Goal: Task Accomplishment & Management: Complete application form

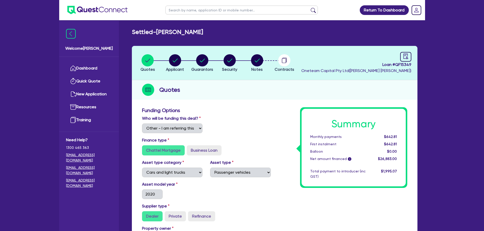
select select "Other"
select select "CARS_AND_LIGHT_TRUCKS"
select select "PASSENGER_VEHICLES"
click at [176, 12] on input "text" at bounding box center [241, 10] width 152 height 9
type input "rafee"
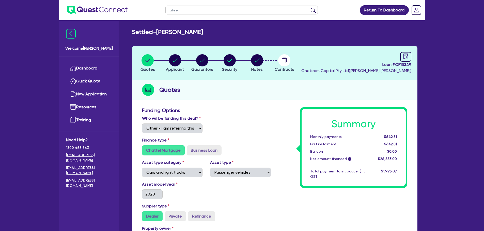
click button "submit" at bounding box center [313, 11] width 8 height 7
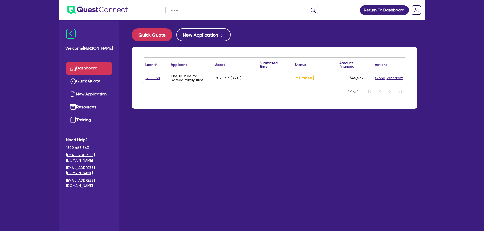
click at [158, 73] on div "QF15558" at bounding box center [154, 78] width 25 height 12
click at [157, 79] on link "QF15558" at bounding box center [152, 78] width 15 height 6
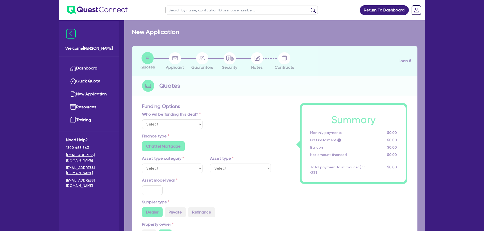
select select "Other"
select select "CARS_AND_LIGHT_TRUCKS"
type input "2025"
type input "55,000"
type input "11,000"
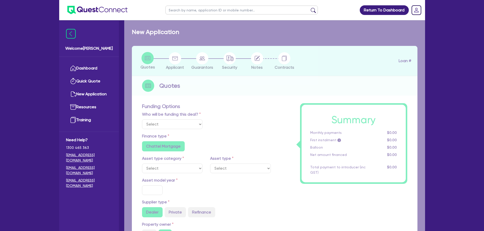
type input "30"
type input "16,500"
type input "3"
type input "1,366.04"
radio input "false"
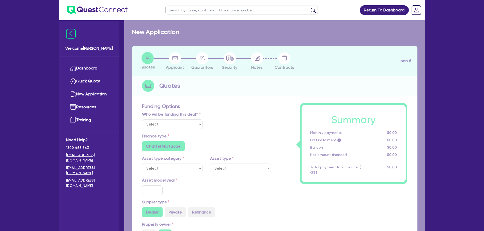
type input "6.94"
type input "495"
type input "900"
radio input "true"
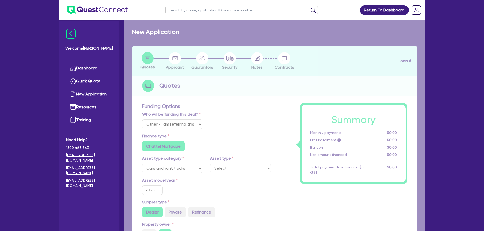
select select "PASSENGER_VEHICLES"
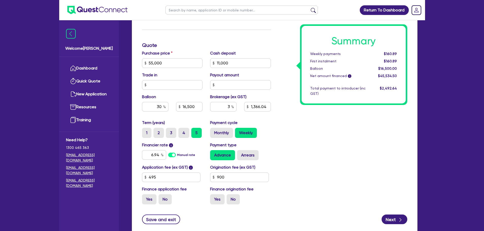
scroll to position [225, 0]
click at [163, 107] on div "30" at bounding box center [155, 107] width 26 height 10
type input "55,000"
type input "11,000"
type input "16,500"
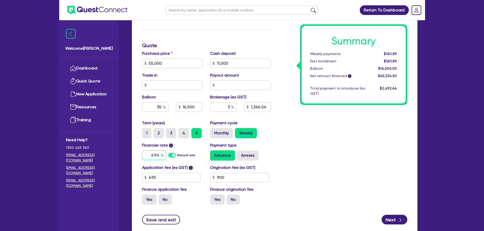
type input "1,366.04"
click at [158, 154] on input "6.94" at bounding box center [154, 156] width 24 height 10
type input "55,000"
type input "11,000"
type input "16,500"
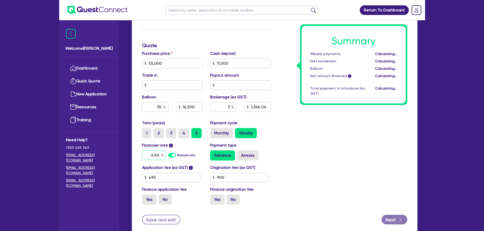
type input "1,366.04"
type input "55,000"
type input "11,000"
type input "16,500"
type input "1,366.04"
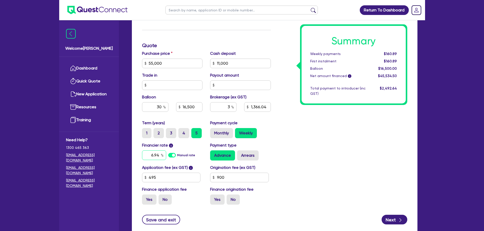
type input "6.9"
type input "55,000"
type input "11,000"
type input "16,500"
type input "1,366.04"
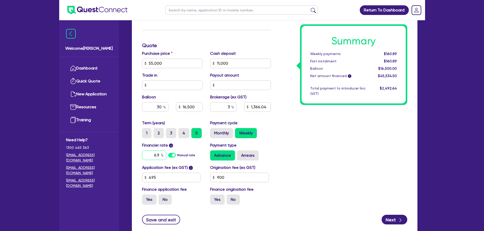
type input "6."
type input "55,000"
type input "11,000"
type input "16,500"
type input "1,366.04"
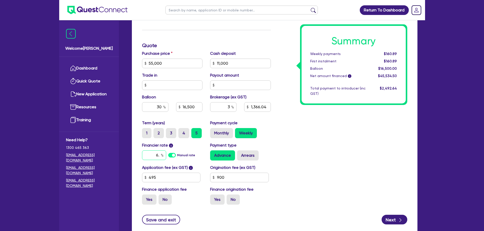
type input "6"
type input "55,000"
type input "11,000"
type input "16,500"
type input "1,366.04"
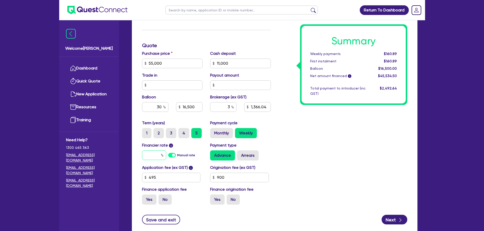
type input "55,000"
type input "11,000"
type input "16,500"
type input "1,366.04"
type input "8"
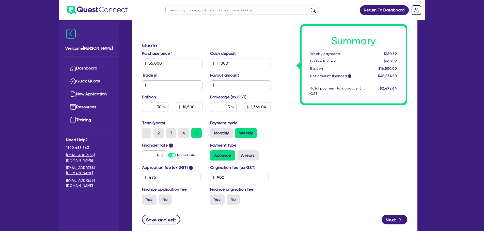
type input "55,000"
type input "11,000"
type input "16,500"
type input "1,366.04"
click at [328, 156] on div "Summary Weekly payments $160.89 First instalment $160.89 Balloon $16,500.00 Net…" at bounding box center [342, 45] width 136 height 327
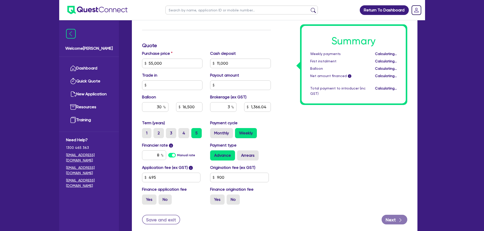
type input "55,000"
type input "11,000"
type input "16,500"
type input "1,366.04"
click at [158, 110] on input "30" at bounding box center [155, 107] width 26 height 10
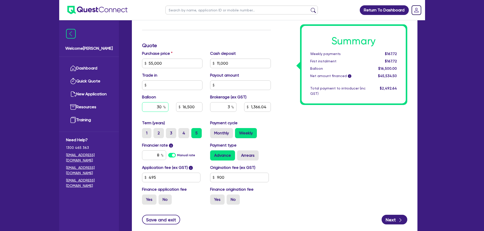
click at [160, 109] on input "30" at bounding box center [155, 107] width 26 height 10
type input "55,000"
type input "11,000"
type input "3"
type input "16,500"
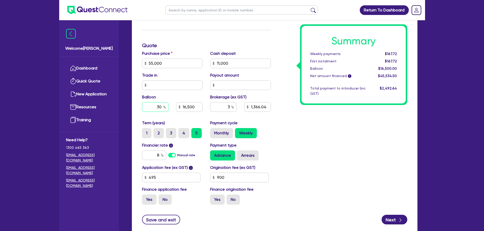
type input "1,366.04"
click at [162, 107] on input "3" at bounding box center [155, 107] width 26 height 10
type input "55,000"
type input "11,000"
type input "16,500"
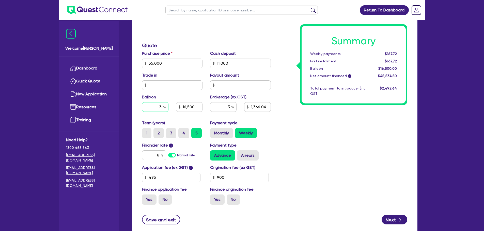
type input "1,366.04"
type input "55,000"
type input "11,000"
type input "4"
type input "16,500"
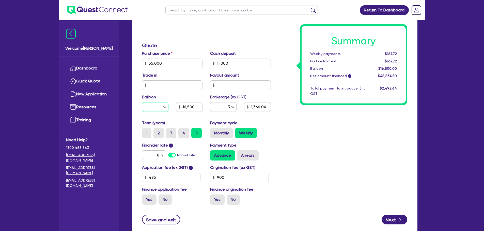
type input "1,366.04"
type input "55,000"
type input "11,000"
type input "40"
type input "16,500"
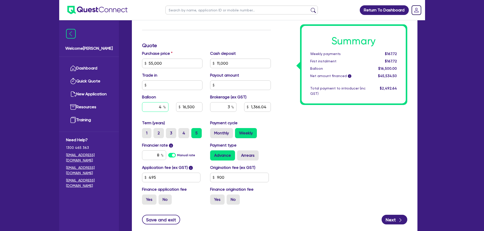
type input "1,366.04"
type input "40"
type input "55,000"
type input "11,000"
type input "16,500"
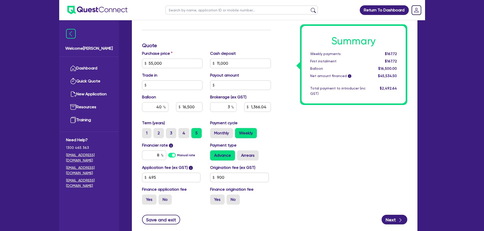
type input "1,366.04"
click at [326, 149] on div "Summary Weekly payments Calculating... First instalment Calculating... Balloon …" at bounding box center [342, 45] width 136 height 327
type input "55,000"
type input "11,000"
type input "22,000"
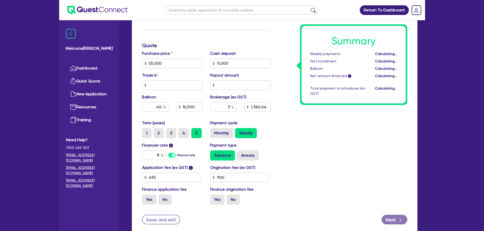
type input "1,366.04"
click at [162, 179] on input "495" at bounding box center [171, 178] width 59 height 10
type input "55,000"
type input "11,000"
type input "22,000"
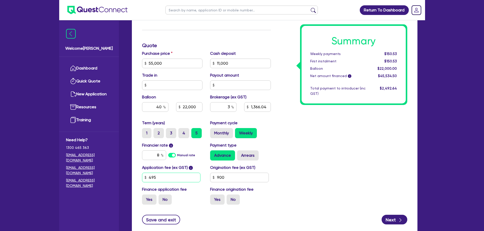
type input "1,366.04"
type input "49"
type input "55,000"
type input "11,000"
type input "22,000"
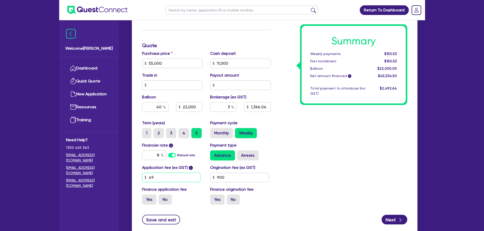
type input "1,366.04"
type input "4"
type input "55,000"
type input "11,000"
type input "22,000"
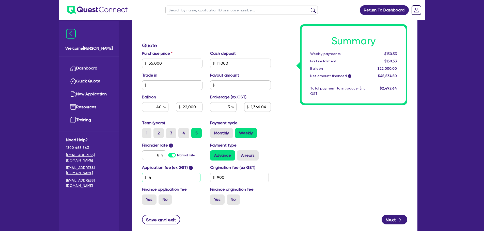
type input "1,366.04"
type input "55,000"
type input "11,000"
type input "22,000"
type input "1,366.04"
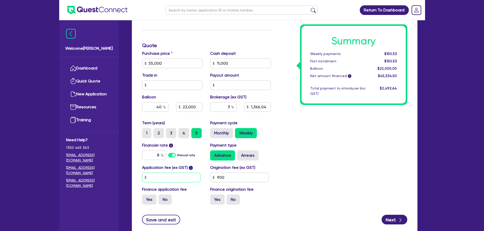
type input "5"
type input "55,000"
type input "11,000"
type input "22,000"
type input "1,366.04"
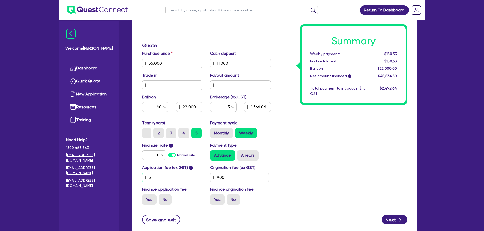
type input "59"
type input "55,000"
type input "11,000"
type input "22,000"
type input "1,366.04"
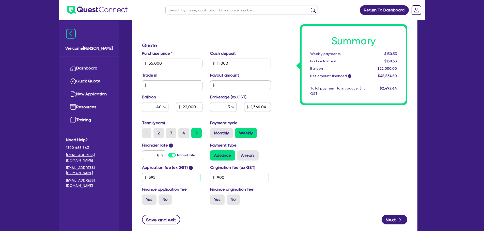
type input "595"
type input "55,000"
type input "11,000"
type input "22,000"
type input "1,366.04"
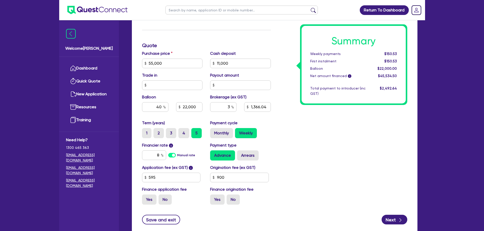
click at [309, 158] on div "Summary Weekly payments $150.53 First instalment $150.53 Balloon $22,000.00 Net…" at bounding box center [342, 45] width 136 height 327
type input "55,000"
type input "11,000"
type input "22,000"
type input "1,369.34"
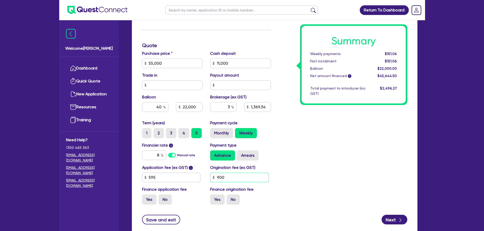
click at [240, 179] on input "900" at bounding box center [239, 178] width 59 height 10
type input "55,000"
type input "11,000"
type input "22,000"
type input "1,369.34"
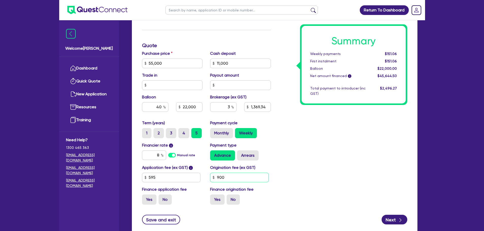
type input "90"
type input "55,000"
type input "11,000"
type input "22,000"
type input "1,369.34"
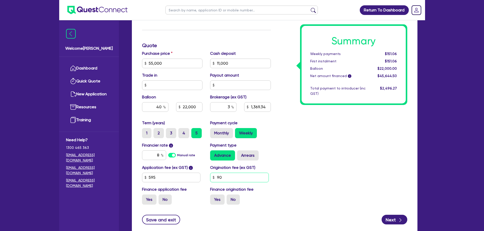
type input "9"
type input "55,000"
type input "11,000"
type input "22,000"
type input "1,369.34"
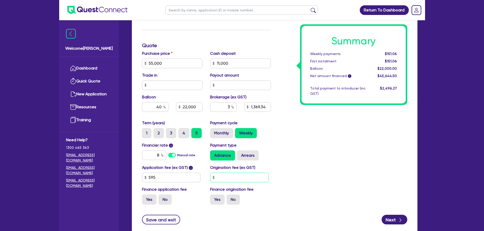
type input "55,000"
type input "11,000"
type input "22,000"
type input "1,369.34"
type input "1"
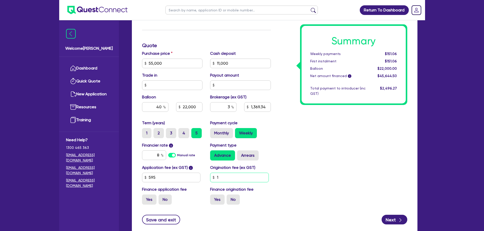
type input "55,000"
type input "11,000"
type input "22,000"
type input "1,369.34"
type input "10"
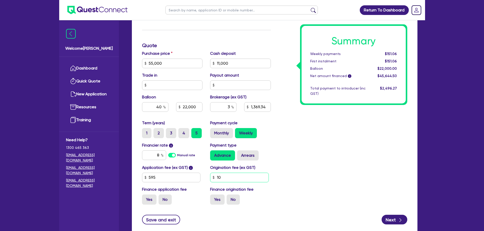
type input "55,000"
type input "11,000"
type input "22,000"
type input "1,369.34"
type input "100"
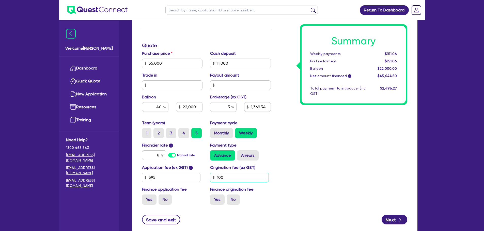
type input "55,000"
type input "11,000"
type input "22,000"
type input "1,369.34"
type input "1,000"
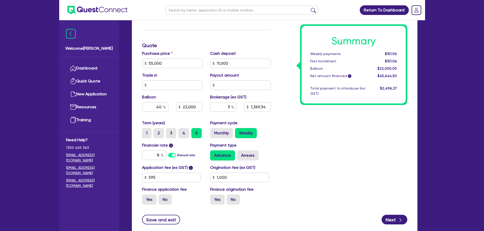
type input "55,000"
type input "11,000"
type input "22,000"
type input "1,369.34"
click at [272, 171] on div "Origination fee (ex GST) 1,000" at bounding box center [240, 174] width 68 height 18
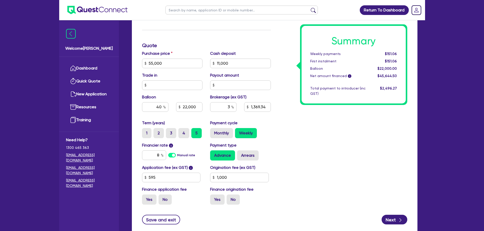
type input "55,000"
type input "11,000"
type input "22,000"
type input "1,372.64"
click at [237, 174] on input "1,000" at bounding box center [239, 178] width 59 height 10
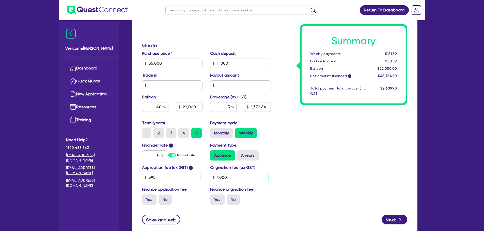
type input "55,000"
type input "11,000"
type input "22,000"
type input "1,372.64"
type input "100"
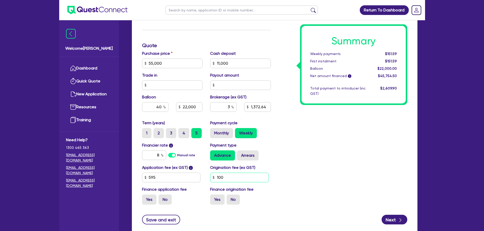
type input "55,000"
type input "11,000"
type input "22,000"
type input "1,372.64"
type input "10"
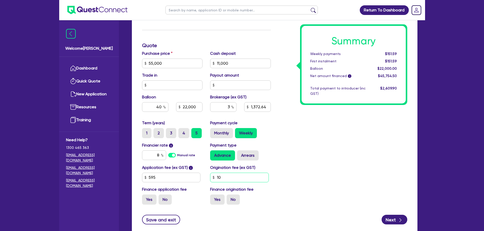
type input "55,000"
type input "11,000"
type input "22,000"
type input "1,372.64"
type input "1"
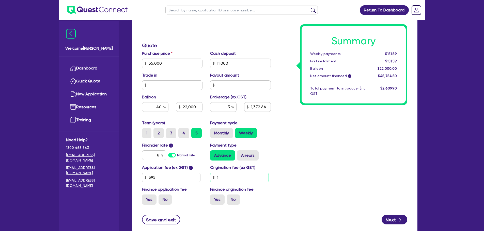
type input "55,000"
type input "11,000"
type input "22,000"
type input "1,372.64"
type input "55,000"
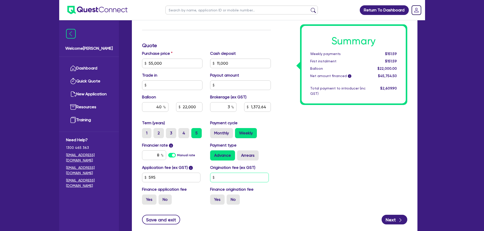
type input "11,000"
type input "22,000"
type input "1,372.64"
type input "9"
type input "55,000"
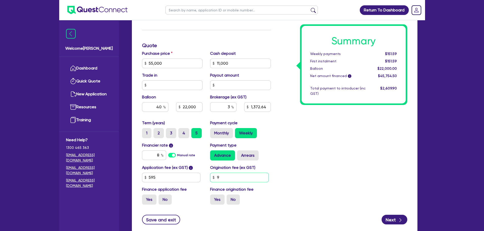
type input "11,000"
type input "22,000"
type input "1,372.64"
click at [299, 166] on div "Summary Weekly payments $151.59 First instalment $151.59 Balloon $22,000.00 Net…" at bounding box center [342, 45] width 136 height 327
click at [299, 166] on div "Summary Weekly payments $151.06 First instalment $151.06 Balloon $22,000.00 Net…" at bounding box center [342, 45] width 136 height 327
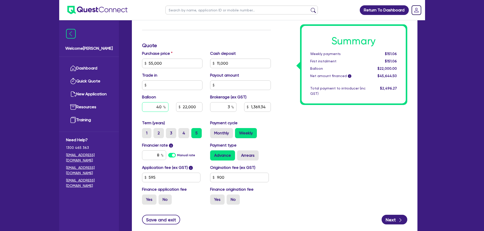
click at [162, 105] on input "40" at bounding box center [155, 107] width 26 height 10
click at [313, 156] on div "Summary Weekly payments Calculating... First instalment Calculating... Balloon …" at bounding box center [342, 45] width 136 height 327
click at [239, 177] on input "900" at bounding box center [239, 178] width 59 height 10
click at [308, 170] on div "Summary Weekly payments $168.25 First instalment $168.25 Balloon $16,500.00 Net…" at bounding box center [342, 45] width 136 height 327
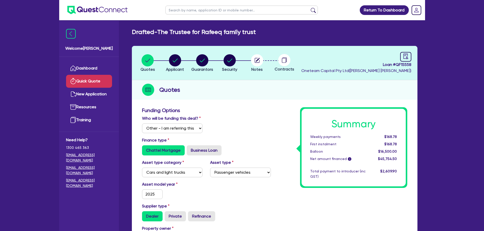
click at [89, 78] on link "Quick Quote" at bounding box center [89, 81] width 46 height 13
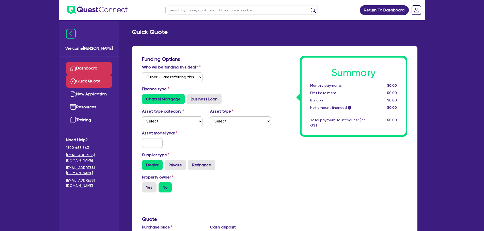
click at [91, 69] on link "Dashboard" at bounding box center [89, 68] width 46 height 13
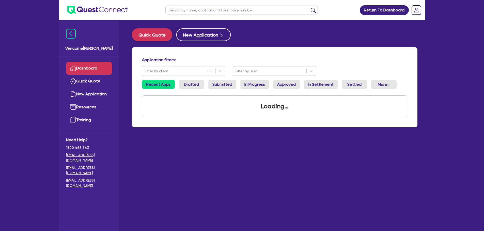
click at [266, 71] on div at bounding box center [269, 71] width 68 height 6
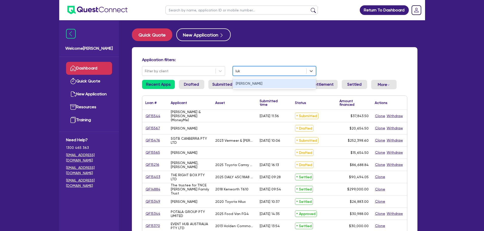
click at [256, 88] on div "[PERSON_NAME]" at bounding box center [274, 83] width 83 height 9
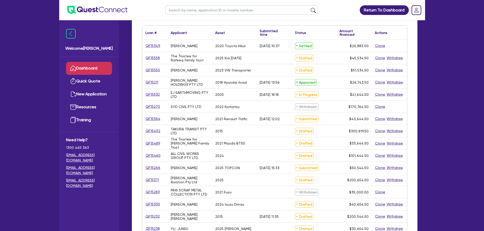
scroll to position [71, 0]
click at [182, 10] on input "text" at bounding box center [241, 10] width 152 height 9
click at [309, 8] on button "submit" at bounding box center [313, 11] width 8 height 7
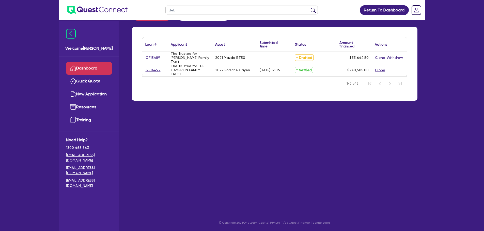
click at [152, 54] on div "QF15489" at bounding box center [154, 58] width 25 height 12
click at [152, 58] on link "QF15489" at bounding box center [152, 58] width 15 height 6
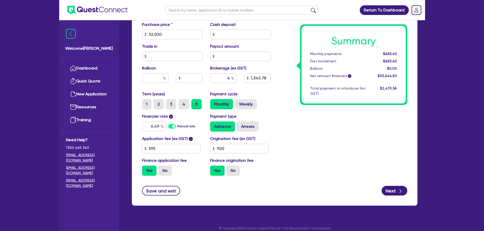
scroll to position [260, 0]
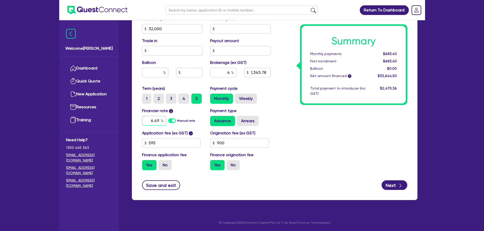
click at [159, 120] on input "6.49" at bounding box center [154, 121] width 24 height 10
click at [331, 131] on div "Summary Monthly payments $683.40 First instalment $683.40 Balloon $0.00 Net amo…" at bounding box center [342, 11] width 136 height 327
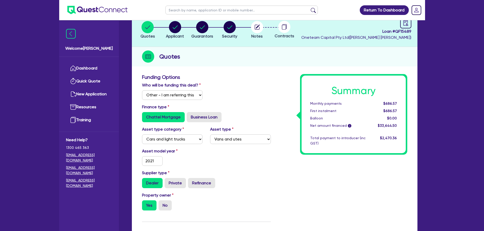
scroll to position [0, 0]
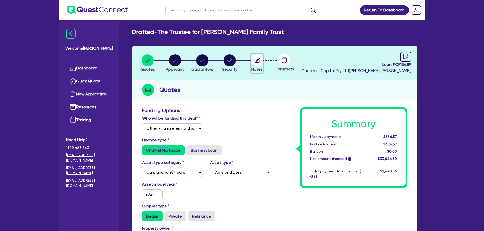
click at [256, 64] on circle "button" at bounding box center [257, 60] width 12 height 12
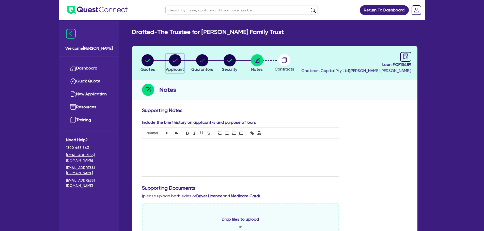
click at [174, 62] on icon "button" at bounding box center [174, 61] width 5 height 4
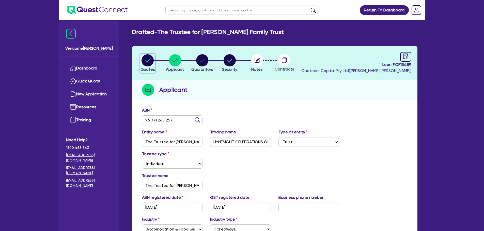
click at [147, 64] on circle "button" at bounding box center [147, 60] width 12 height 12
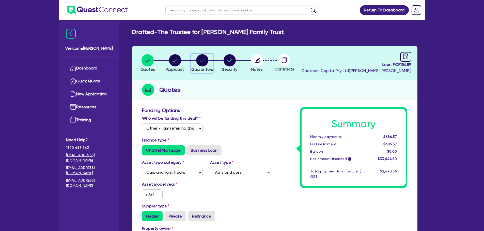
click at [210, 55] on div "button" at bounding box center [202, 60] width 22 height 12
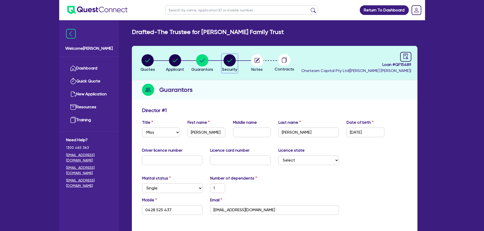
click at [231, 62] on circle "button" at bounding box center [229, 60] width 12 height 12
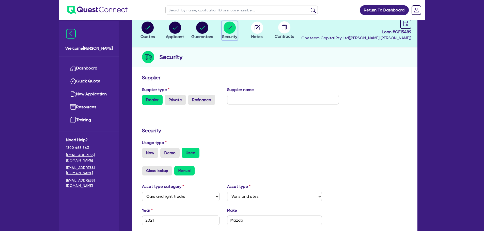
scroll to position [23, 0]
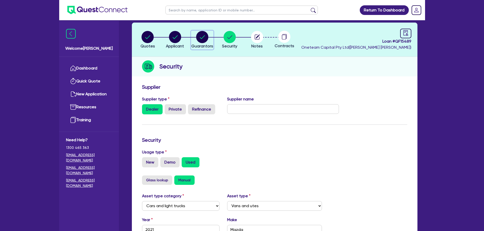
click at [210, 39] on div "button" at bounding box center [202, 37] width 22 height 12
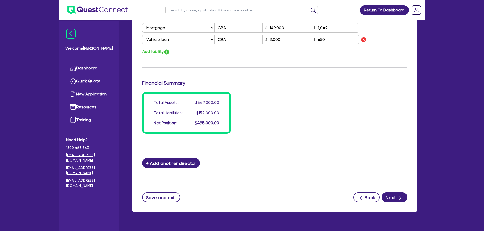
scroll to position [420, 0]
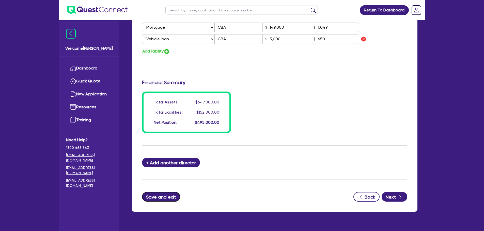
click at [170, 196] on button "Save and exit" at bounding box center [161, 197] width 38 height 10
